Goal: Transaction & Acquisition: Book appointment/travel/reservation

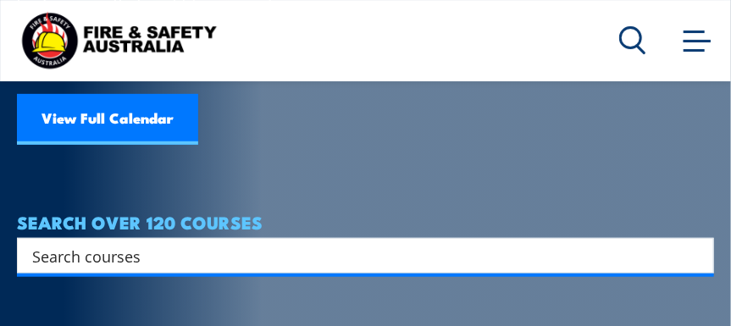
scroll to position [254, 0]
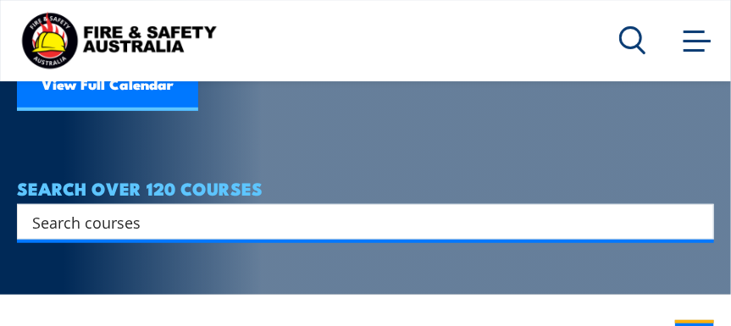
click at [78, 209] on input "Search input" at bounding box center [354, 221] width 645 height 25
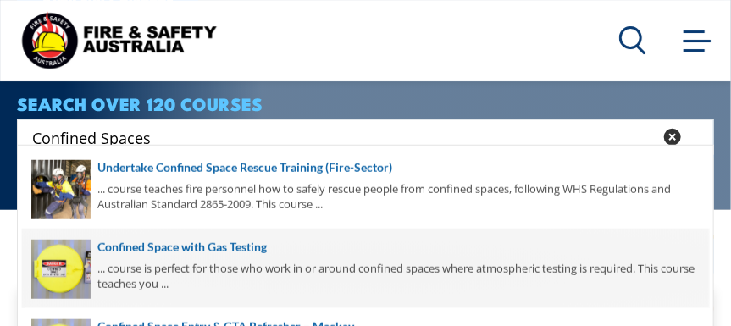
scroll to position [423, 0]
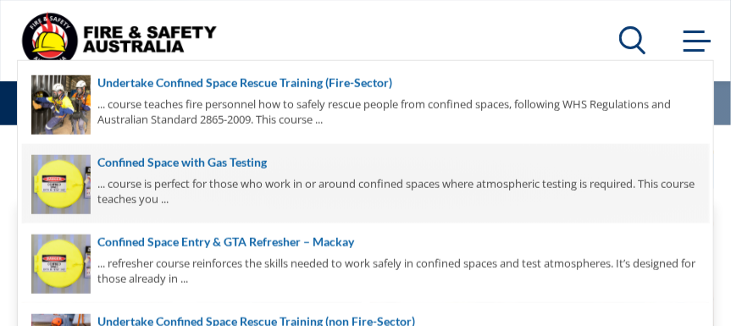
type input "Confined Spaces"
click at [218, 162] on span at bounding box center [365, 184] width 687 height 80
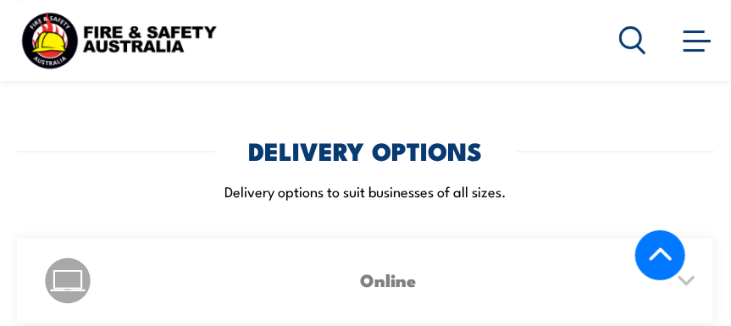
scroll to position [2710, 0]
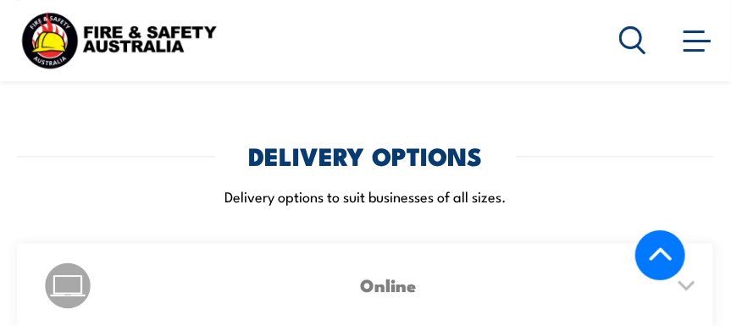
click at [691, 282] on icon at bounding box center [686, 286] width 15 height 8
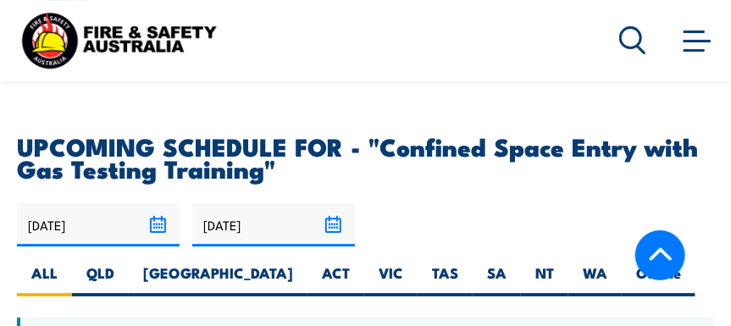
scroll to position [3388, 0]
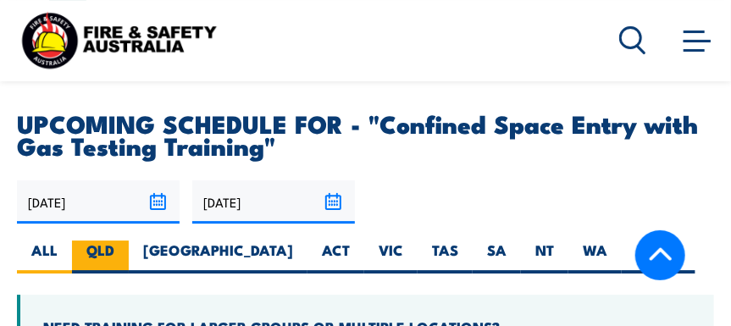
click at [104, 241] on label "QLD" at bounding box center [100, 257] width 57 height 33
click at [114, 241] on input "QLD" at bounding box center [119, 246] width 11 height 11
radio input "true"
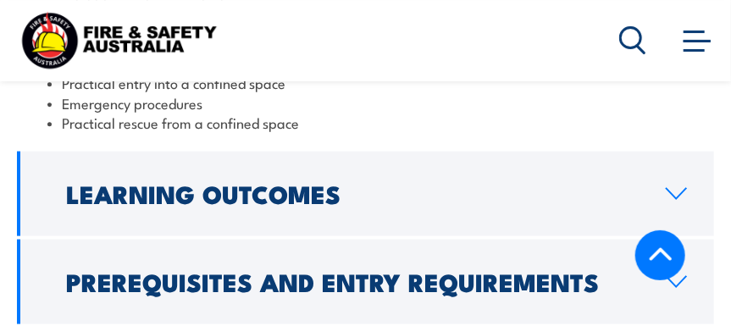
scroll to position [2541, 0]
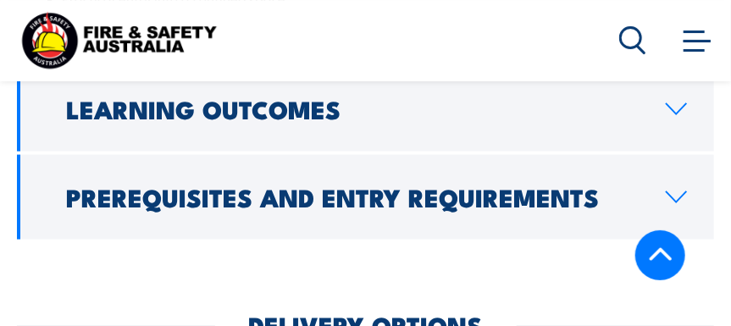
click at [675, 191] on icon at bounding box center [676, 198] width 23 height 14
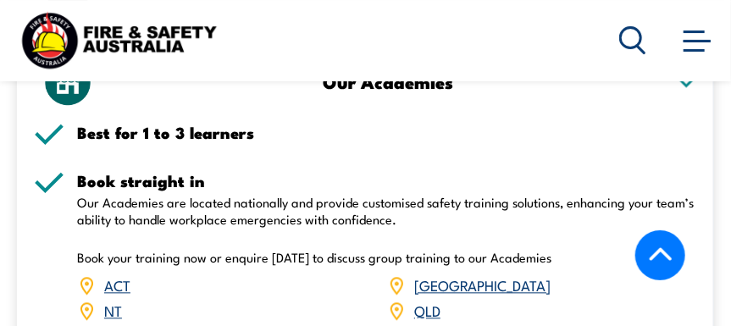
scroll to position [2964, 0]
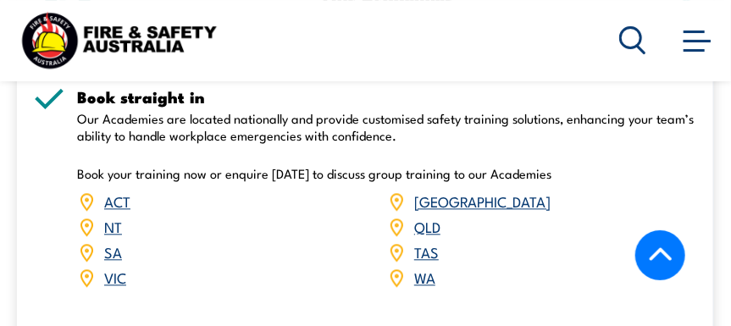
click at [434, 216] on link "QLD" at bounding box center [427, 226] width 26 height 20
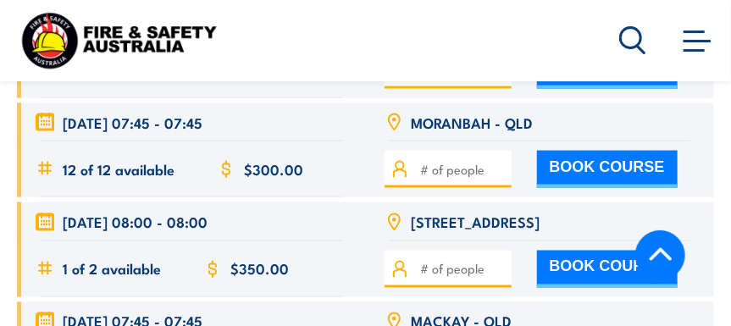
scroll to position [4573, 0]
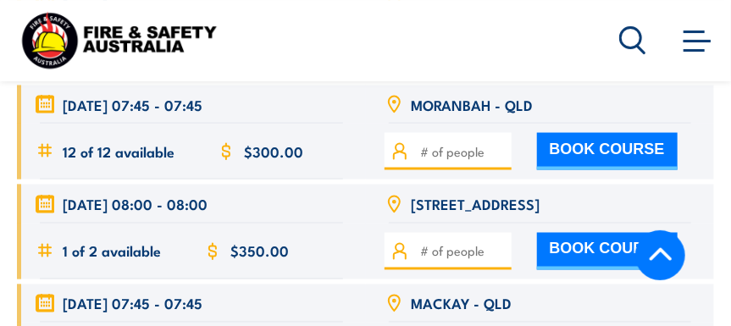
click at [557, 233] on button "BOOK COURSE" at bounding box center [607, 251] width 141 height 37
click at [432, 242] on input "number" at bounding box center [463, 251] width 85 height 19
type input "1"
click at [609, 233] on button "BOOK COURSE" at bounding box center [607, 251] width 141 height 37
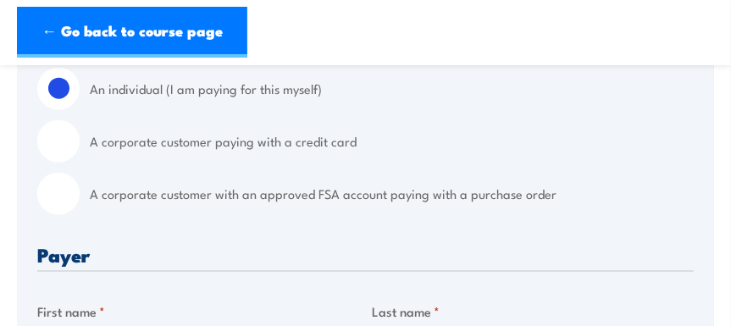
scroll to position [508, 0]
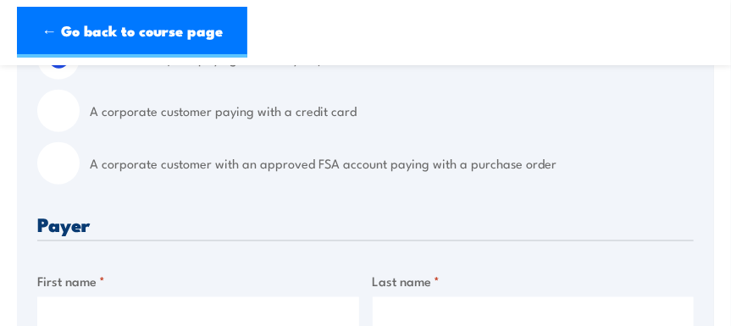
click at [71, 185] on input "A corporate customer with an approved FSA account paying with a purchase order" at bounding box center [58, 163] width 42 height 42
radio input "true"
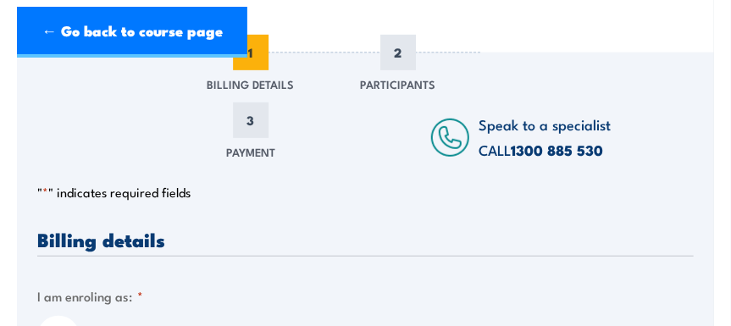
scroll to position [0, 0]
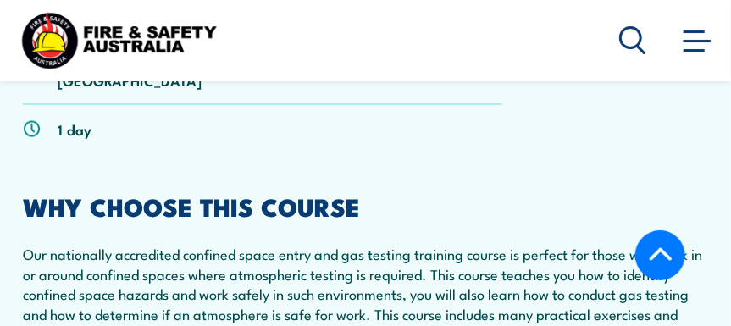
scroll to position [678, 0]
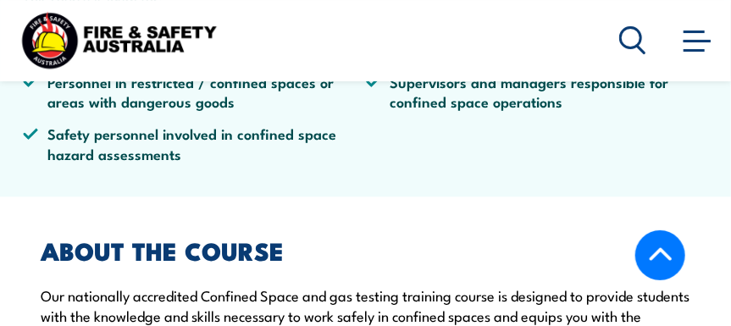
scroll to position [1101, 0]
